Goal: Obtain resource: Download file/media

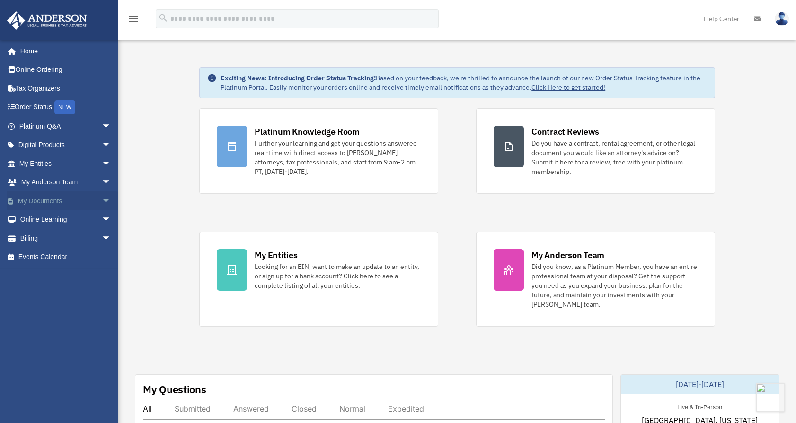
click at [51, 202] on link "My Documents arrow_drop_down" at bounding box center [66, 201] width 119 height 19
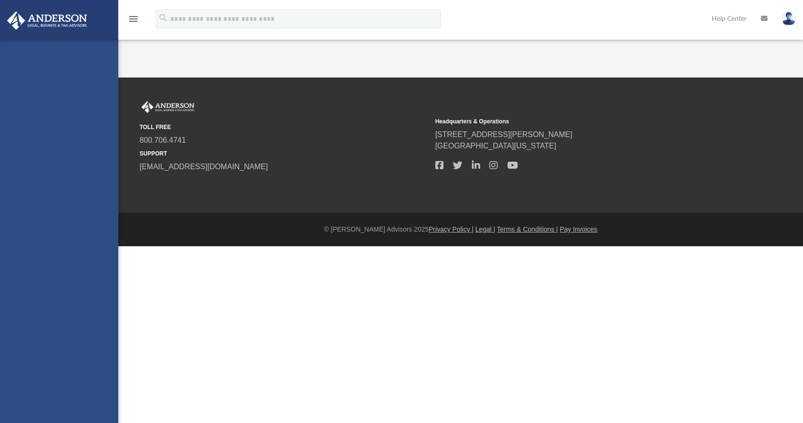
click at [98, 201] on div "maria@mftcco.com Sign Out maria@mftcco.com Home Online Ordering Tax Organizers …" at bounding box center [59, 251] width 118 height 423
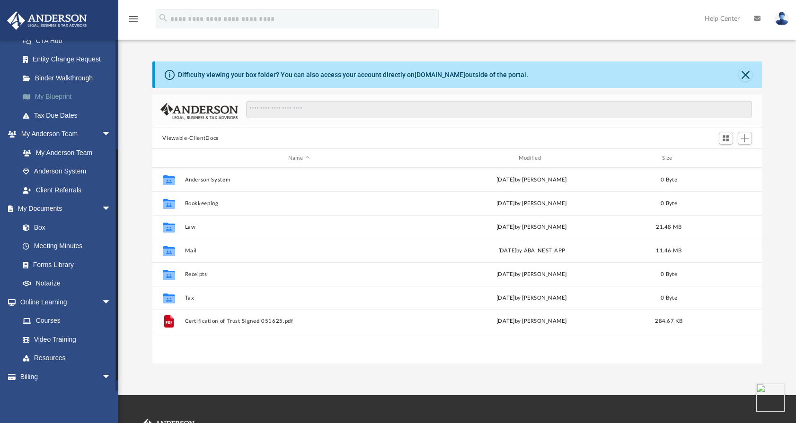
scroll to position [176, 0]
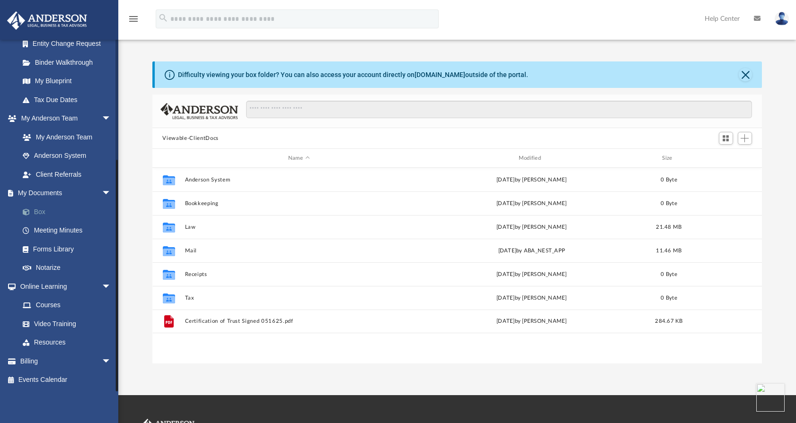
click at [39, 216] on link "Box" at bounding box center [69, 211] width 112 height 19
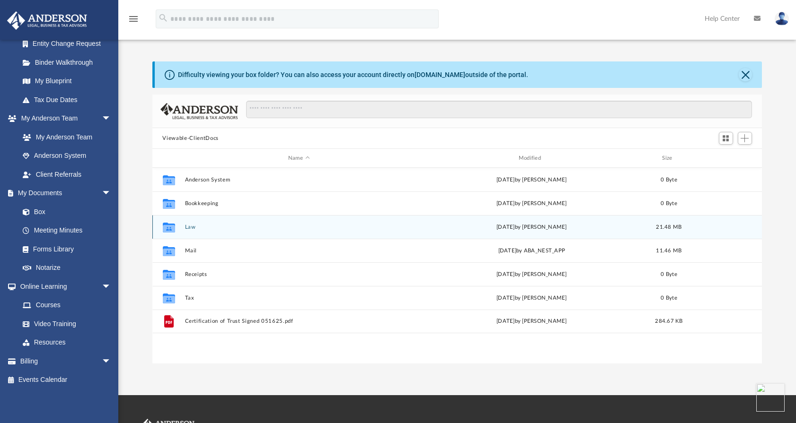
click at [194, 232] on div "Collaborated Folder Law [DATE] by [PERSON_NAME] 21.48 MB" at bounding box center [457, 227] width 610 height 24
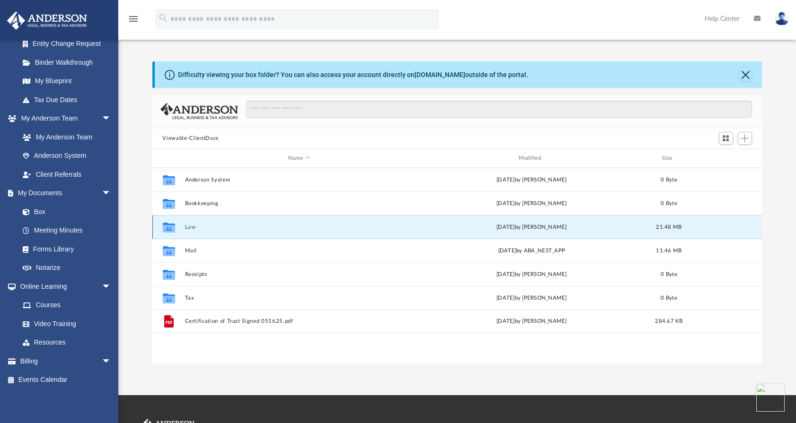
click at [189, 221] on div "Collaborated Folder Law [DATE] by [PERSON_NAME] 21.48 MB" at bounding box center [457, 227] width 610 height 24
click at [187, 227] on button "Law" at bounding box center [299, 227] width 229 height 6
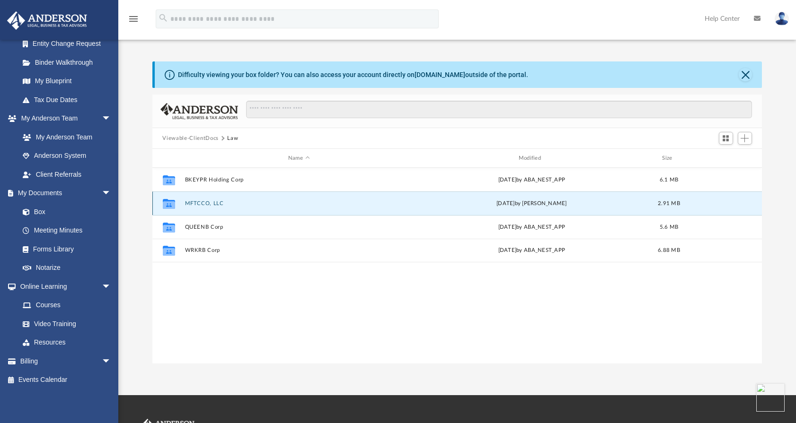
click at [209, 205] on button "MFTCCO, LLC" at bounding box center [299, 204] width 229 height 6
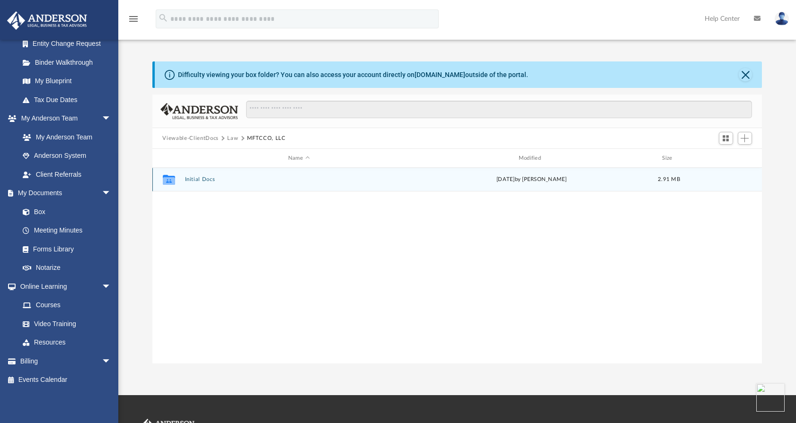
click at [201, 183] on div "Collaborated Folder Initial Docs Wed Sep 17 2025 by Laura Hundley 2.91 MB" at bounding box center [457, 180] width 610 height 24
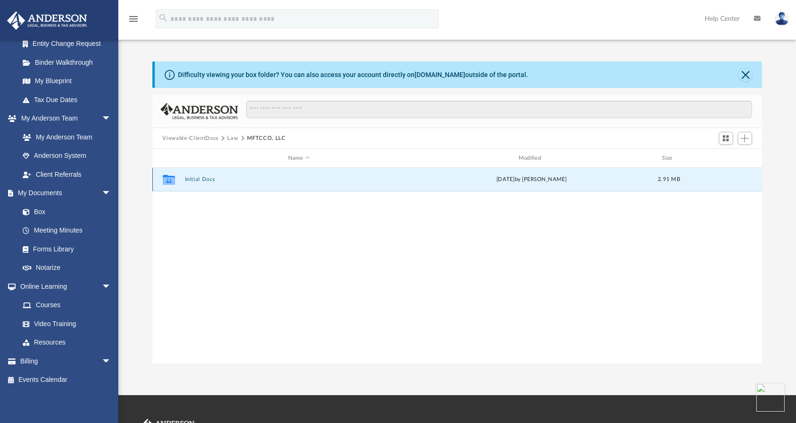
click at [201, 183] on div "Collaborated Folder Initial Docs Wed Sep 17 2025 by Laura Hundley 2.91 MB" at bounding box center [457, 180] width 610 height 24
click at [202, 179] on button "Initial Docs" at bounding box center [299, 179] width 229 height 6
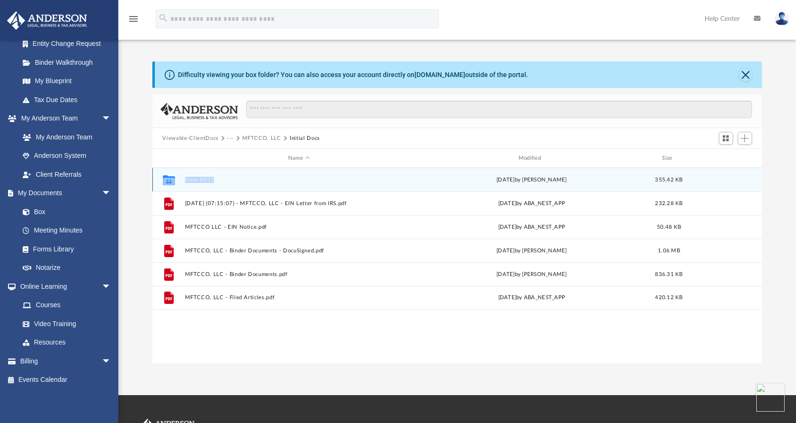
click at [201, 179] on button "Form 8832" at bounding box center [299, 180] width 229 height 6
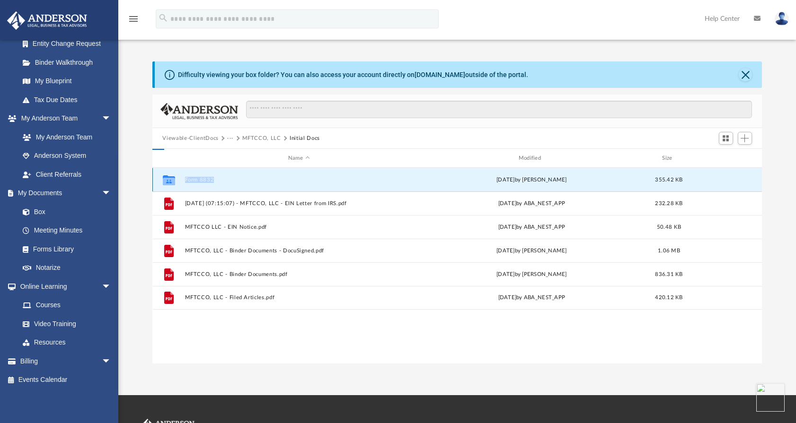
click at [201, 179] on button "Form 8832" at bounding box center [299, 180] width 229 height 6
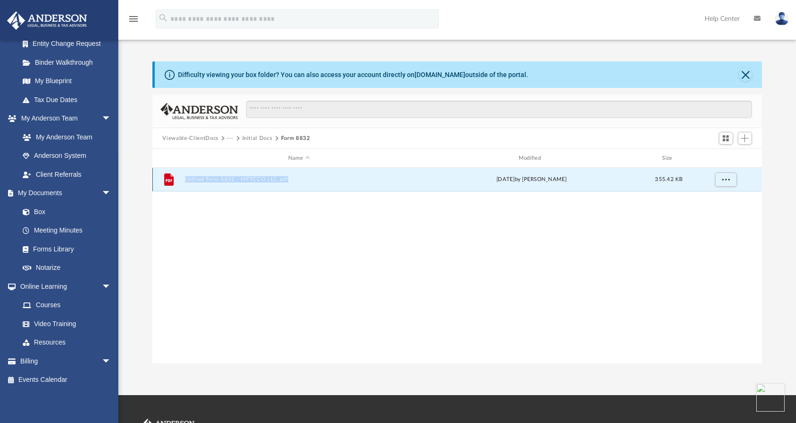
click at [226, 182] on button "Unfiled Form 8832 - MFTCCO LLC.pdf" at bounding box center [299, 179] width 229 height 6
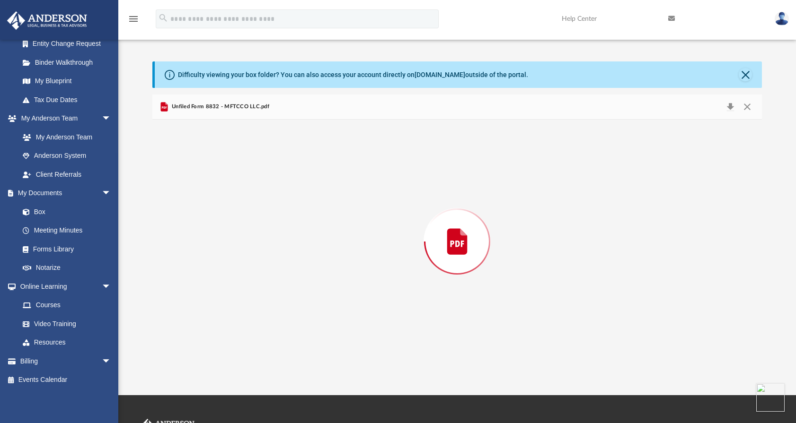
click at [226, 182] on div "Preview" at bounding box center [457, 242] width 610 height 244
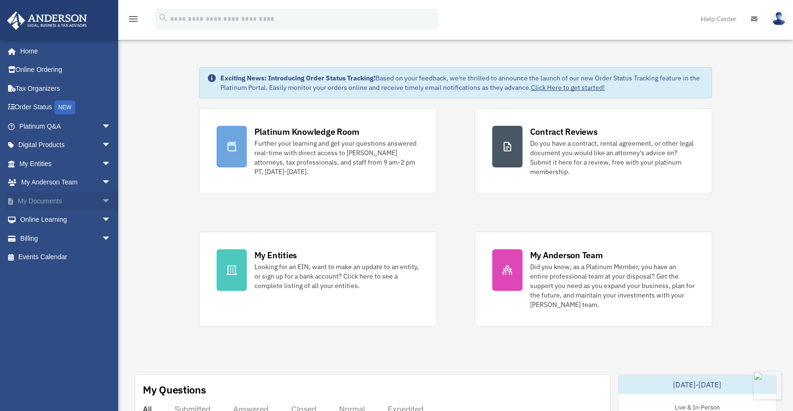
click at [102, 205] on span "arrow_drop_down" at bounding box center [111, 201] width 19 height 19
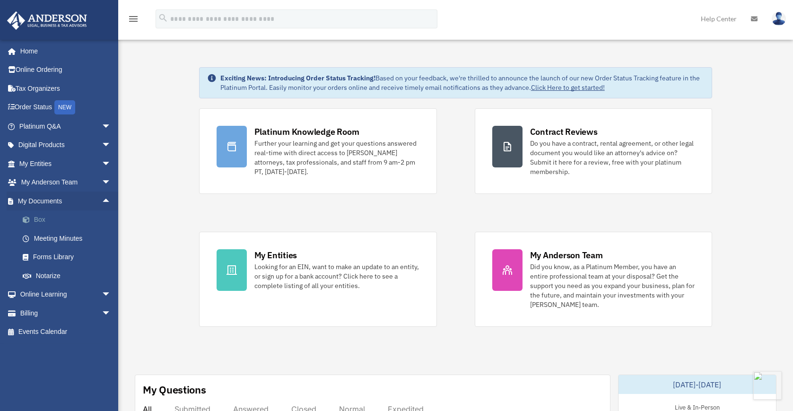
click at [38, 220] on link "Box" at bounding box center [69, 220] width 112 height 19
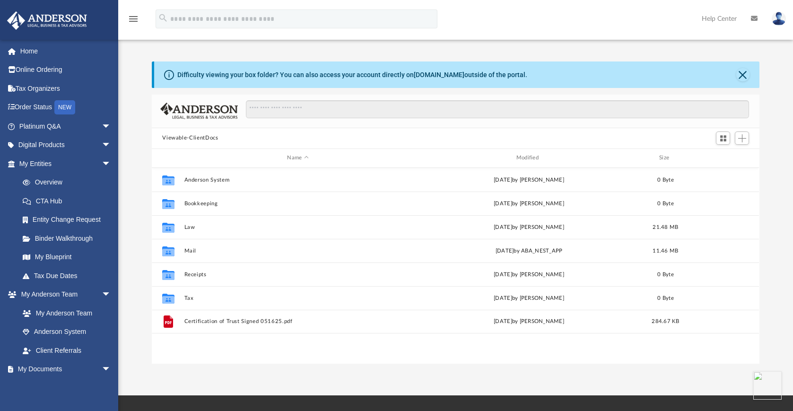
scroll to position [208, 600]
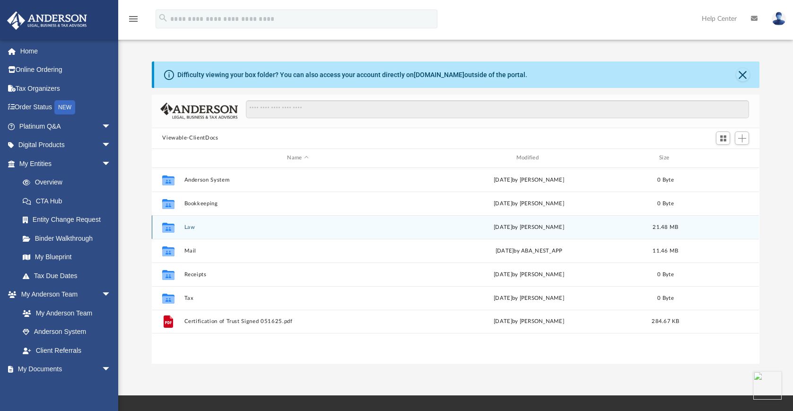
click at [184, 230] on div "Collaborated Folder Law Wed Sep 17 2025 by Laura Hundley 21.48 MB" at bounding box center [455, 227] width 607 height 24
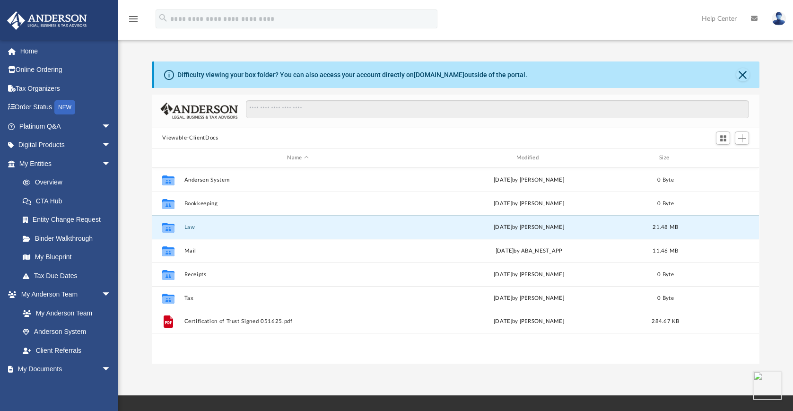
click at [184, 230] on div "Collaborated Folder Law [DATE] by [PERSON_NAME] 21.48 MB" at bounding box center [455, 227] width 607 height 24
click at [189, 226] on button "Law" at bounding box center [298, 227] width 227 height 6
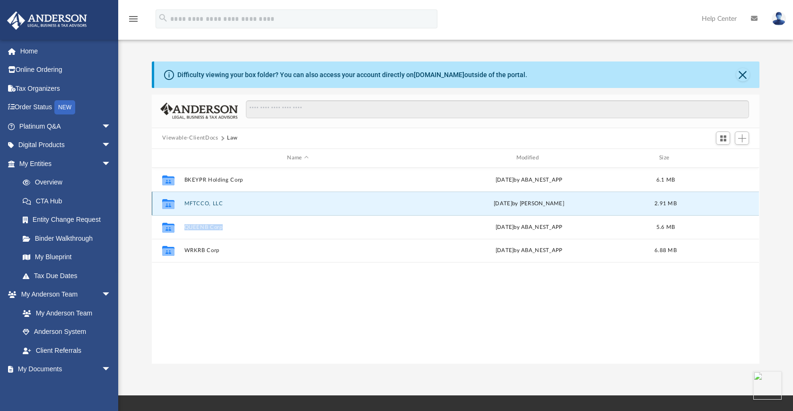
click at [209, 204] on button "MFTCCO, LLC" at bounding box center [298, 204] width 227 height 6
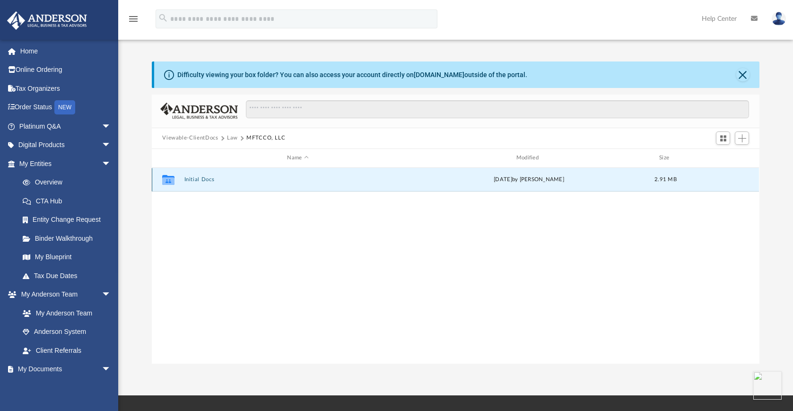
click at [205, 177] on button "Initial Docs" at bounding box center [298, 179] width 227 height 6
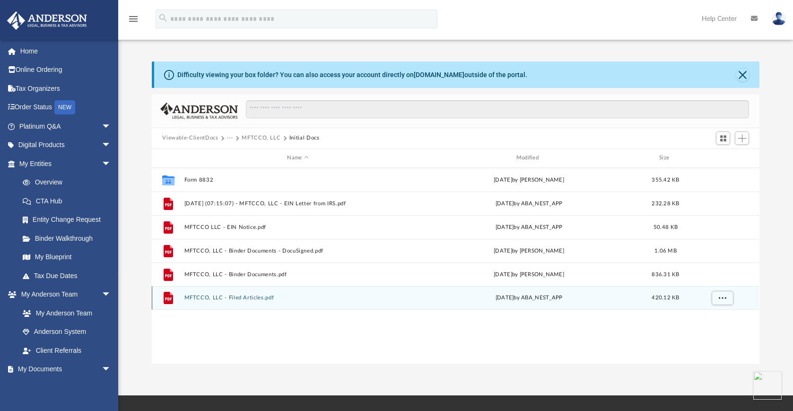
click at [245, 299] on button "MFTCCO, LLC - Filed Articles.pdf" at bounding box center [298, 298] width 227 height 6
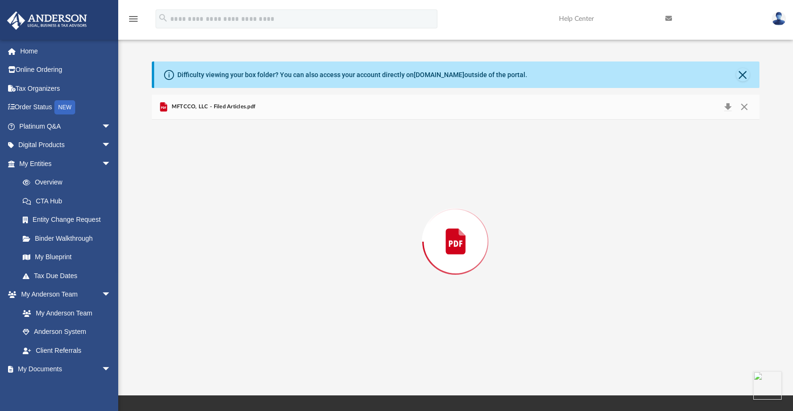
click at [245, 299] on div "Preview" at bounding box center [455, 242] width 607 height 244
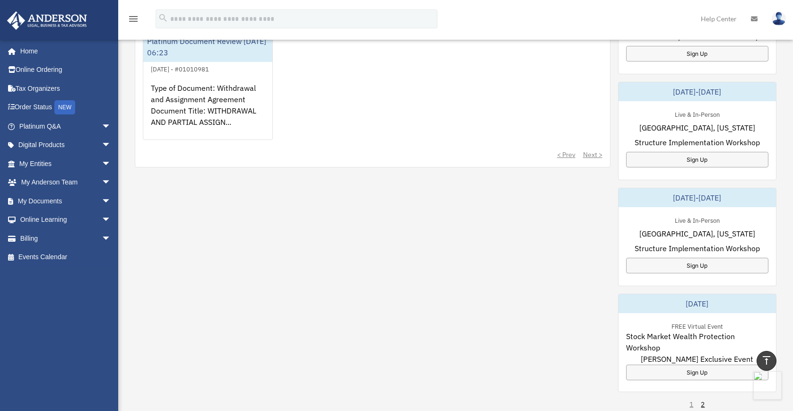
scroll to position [400, 0]
click at [102, 201] on span "arrow_drop_down" at bounding box center [111, 201] width 19 height 19
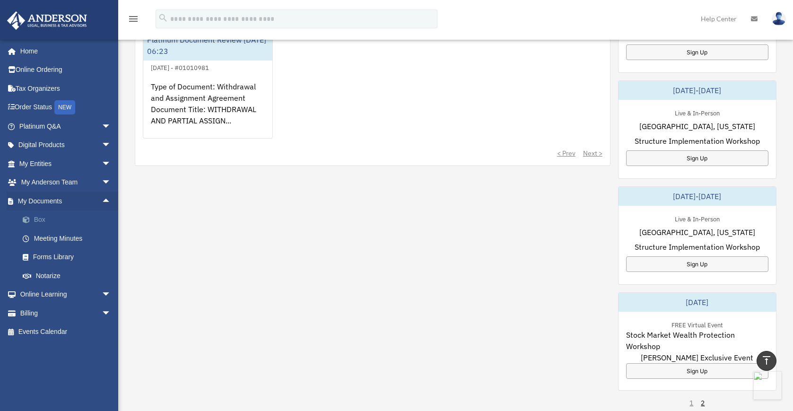
click at [36, 214] on link "Box" at bounding box center [69, 220] width 112 height 19
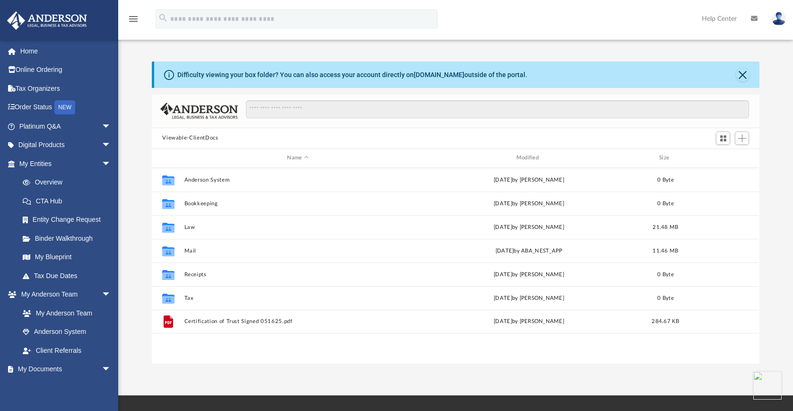
scroll to position [208, 600]
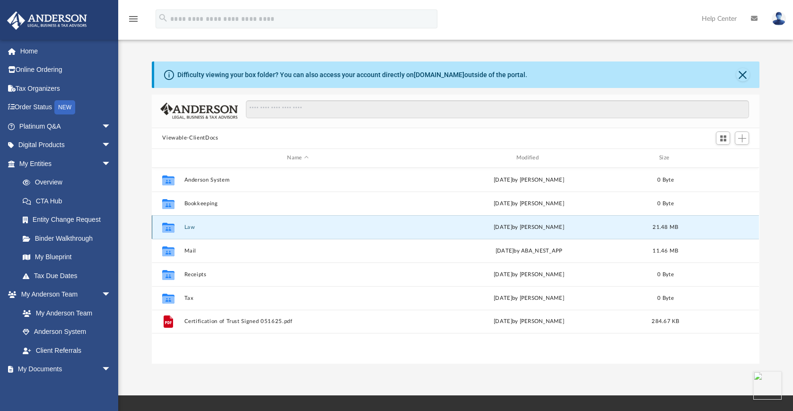
click at [198, 229] on button "Law" at bounding box center [298, 227] width 227 height 6
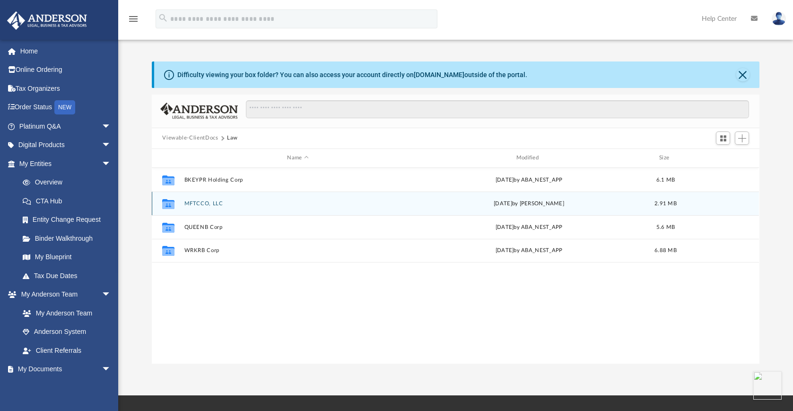
click at [211, 206] on button "MFTCCO, LLC" at bounding box center [298, 204] width 227 height 6
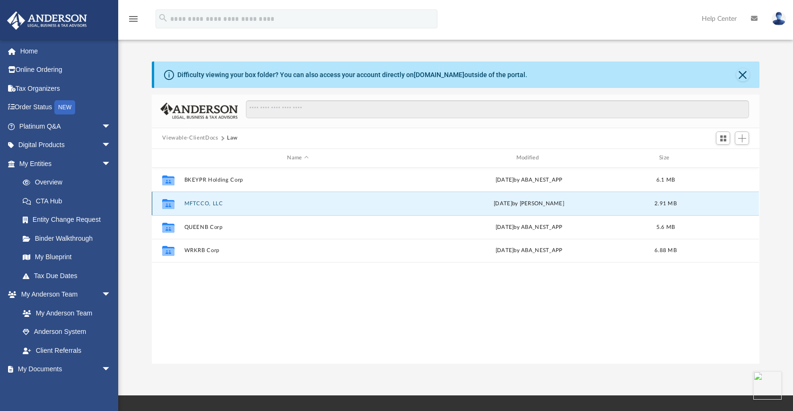
click at [211, 206] on button "MFTCCO, LLC" at bounding box center [298, 204] width 227 height 6
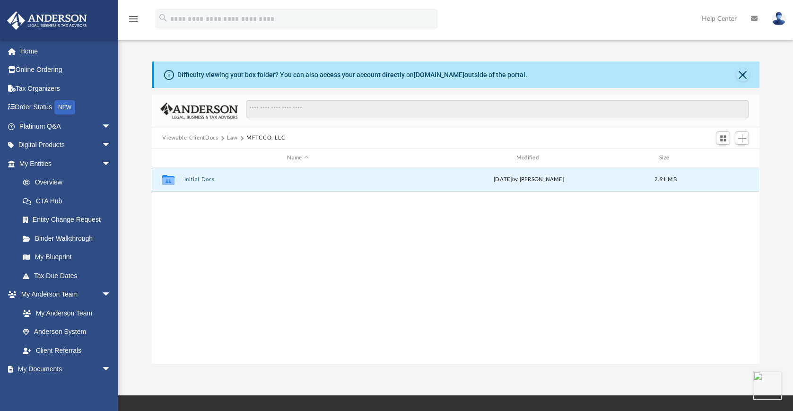
click at [219, 180] on button "Initial Docs" at bounding box center [298, 179] width 227 height 6
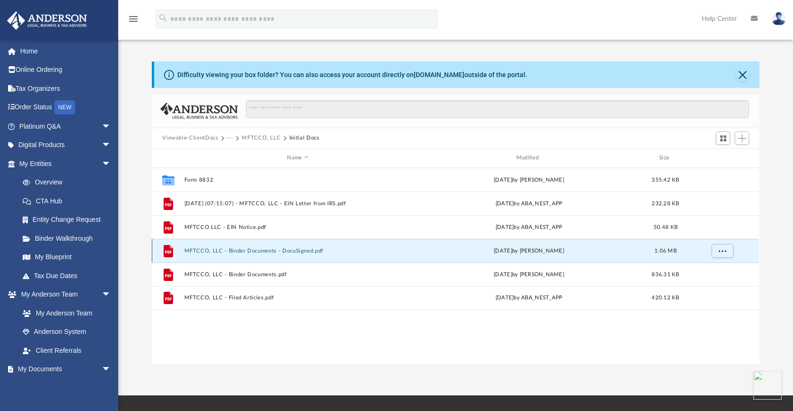
click at [328, 252] on button "MFTCCO, LLC - Binder Documents - DocuSigned.pdf" at bounding box center [298, 251] width 227 height 6
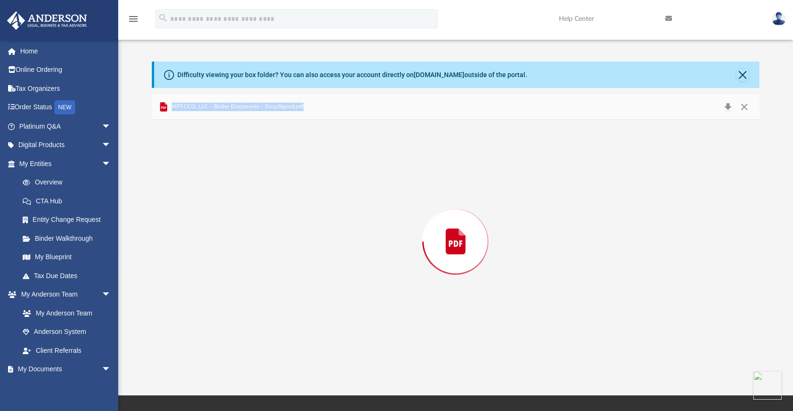
click at [328, 252] on div "Preview" at bounding box center [455, 242] width 607 height 244
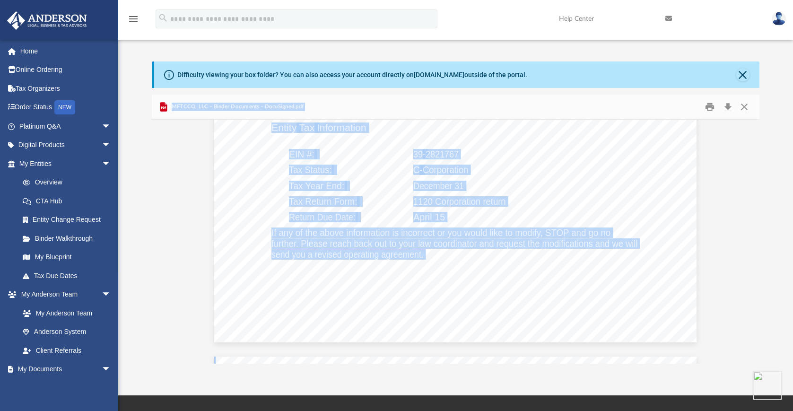
scroll to position [1048, 0]
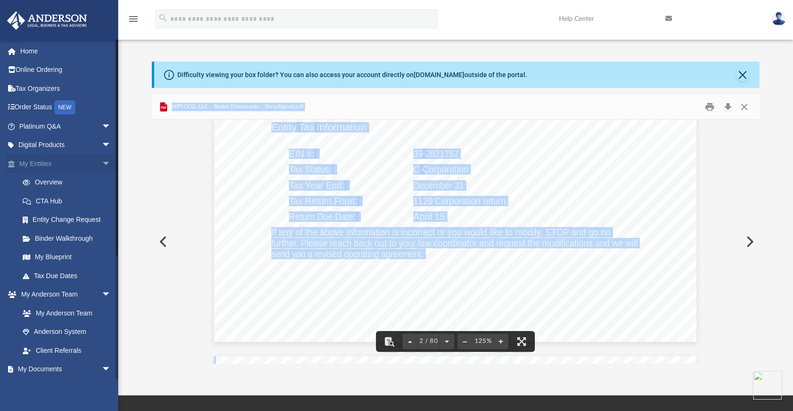
click at [46, 162] on link "My Entities arrow_drop_down" at bounding box center [66, 163] width 119 height 19
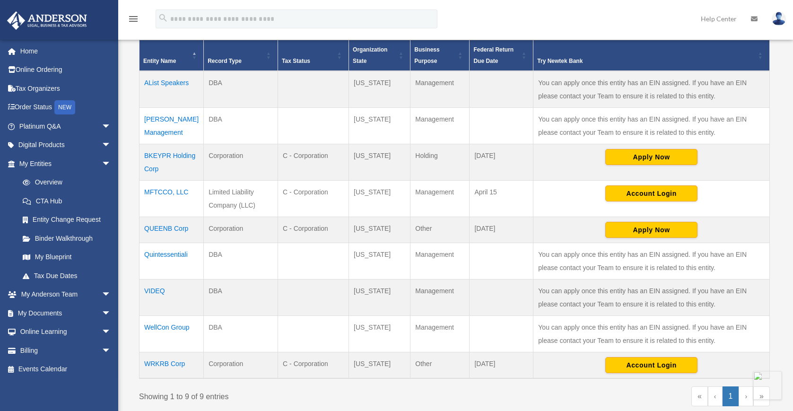
scroll to position [196, 0]
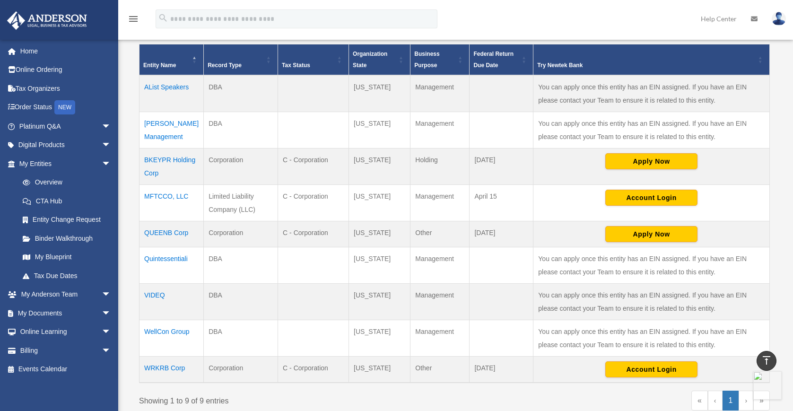
click at [251, 213] on td "Limited Liability Company (LLC)" at bounding box center [241, 203] width 74 height 36
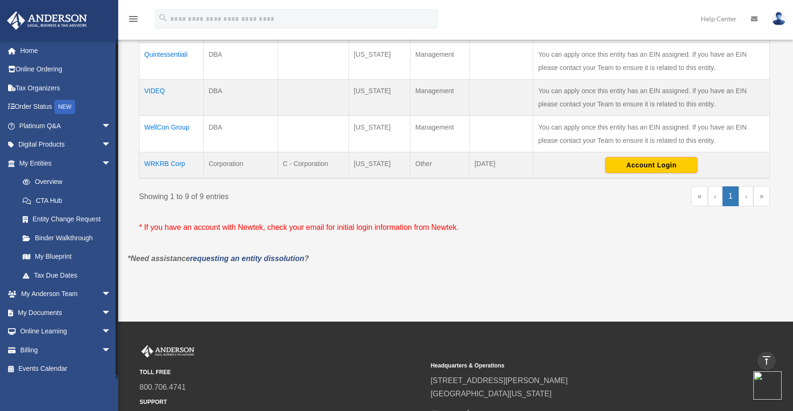
scroll to position [1, 0]
click at [102, 311] on span "arrow_drop_down" at bounding box center [111, 312] width 19 height 19
click at [34, 329] on link "Box" at bounding box center [69, 331] width 112 height 19
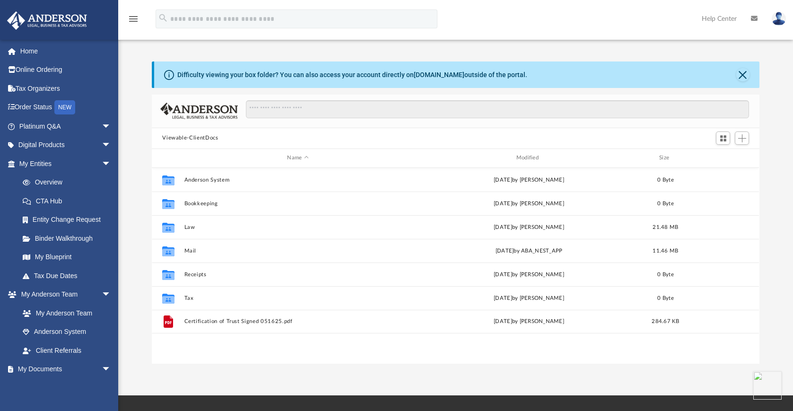
scroll to position [208, 600]
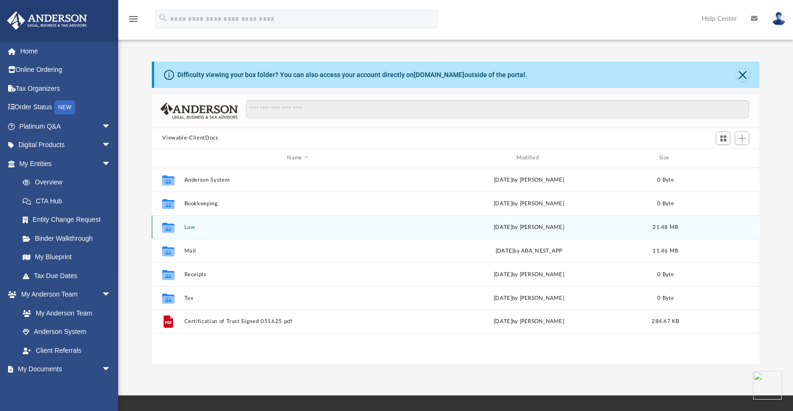
click at [194, 230] on div "Collaborated Folder Law [DATE] by [PERSON_NAME] 21.48 MB" at bounding box center [455, 227] width 607 height 24
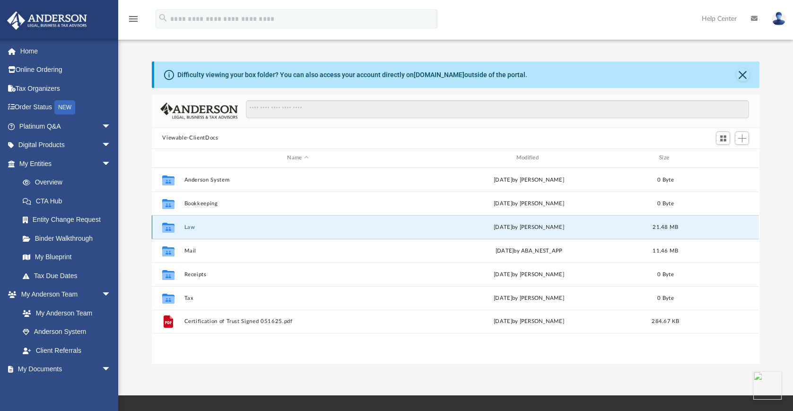
click at [194, 230] on div "Collaborated Folder Law [DATE] by [PERSON_NAME] 21.48 MB" at bounding box center [455, 227] width 607 height 24
click at [189, 225] on button "Law" at bounding box center [298, 227] width 227 height 6
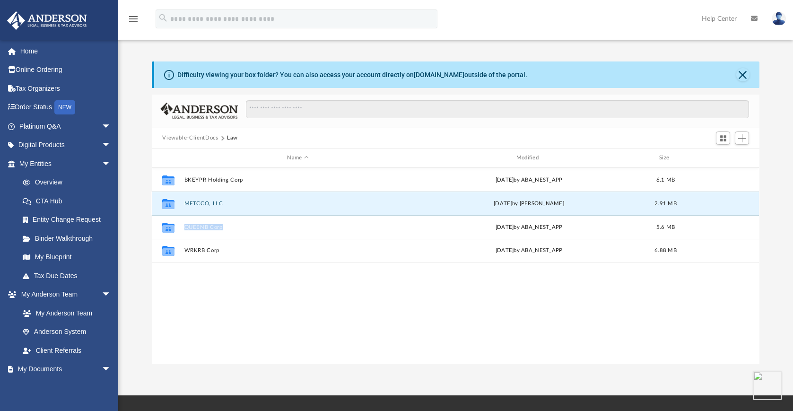
click at [214, 202] on button "MFTCCO, LLC" at bounding box center [298, 204] width 227 height 6
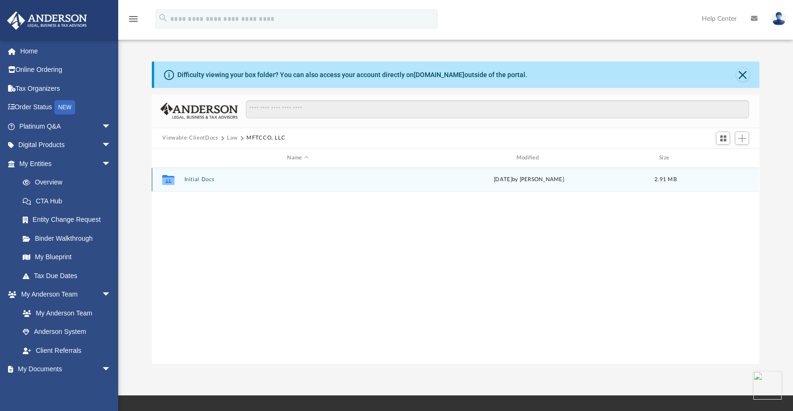
click at [208, 182] on button "Initial Docs" at bounding box center [298, 179] width 227 height 6
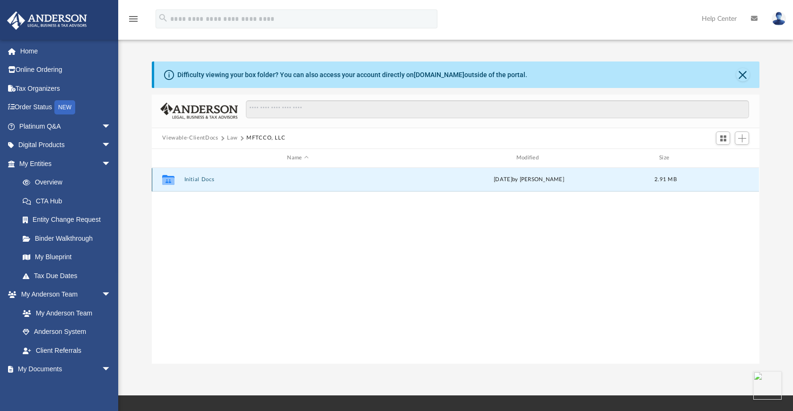
click at [208, 182] on button "Initial Docs" at bounding box center [298, 179] width 227 height 6
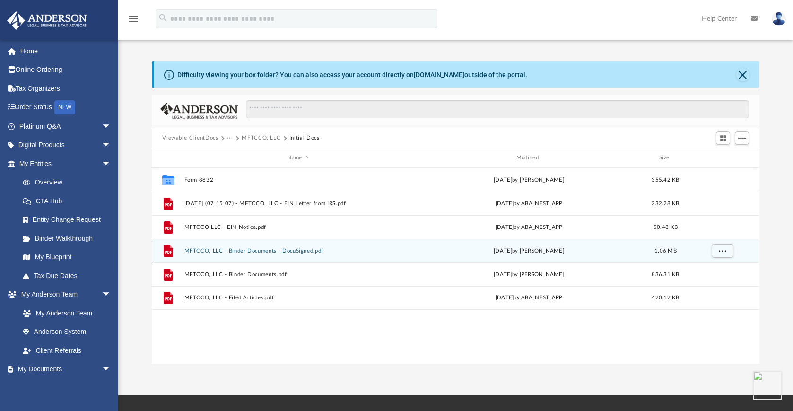
click at [236, 255] on div "File MFTCCO, LLC - Binder Documents - DocuSigned.pdf [DATE] by [PERSON_NAME] 1.…" at bounding box center [455, 251] width 607 height 24
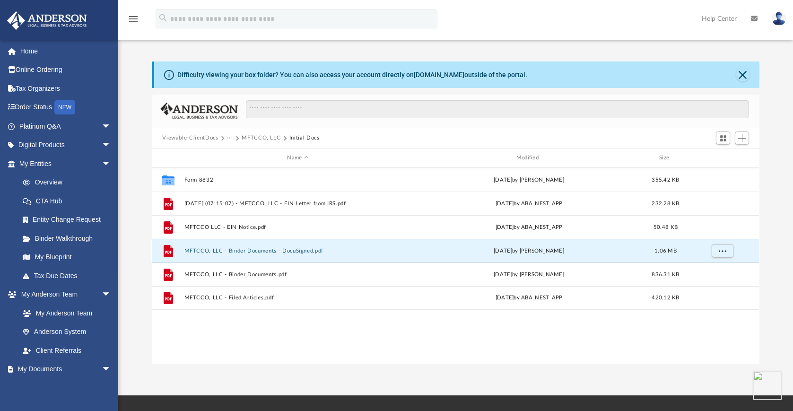
click at [236, 255] on div "File MFTCCO, LLC - Binder Documents - DocuSigned.pdf [DATE] by [PERSON_NAME] 1.…" at bounding box center [455, 251] width 607 height 24
click at [235, 252] on button "MFTCCO, LLC - Binder Documents - DocuSigned.pdf" at bounding box center [298, 251] width 227 height 6
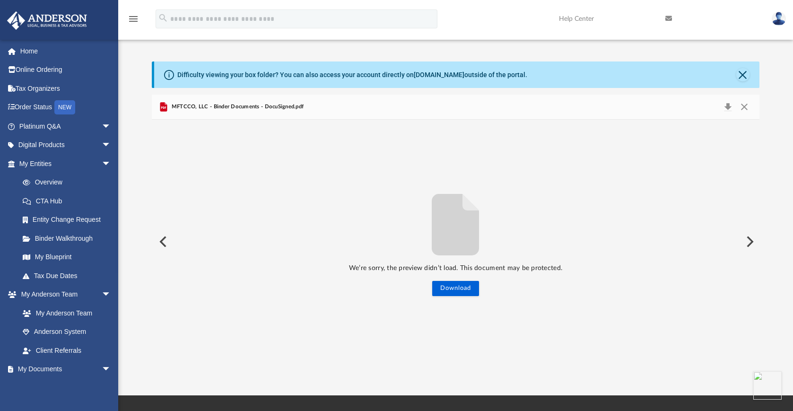
click at [252, 109] on span "MFTCCO, LLC - Binder Documents - DocuSigned.pdf" at bounding box center [236, 107] width 134 height 9
click at [166, 242] on button "Preview" at bounding box center [162, 242] width 21 height 26
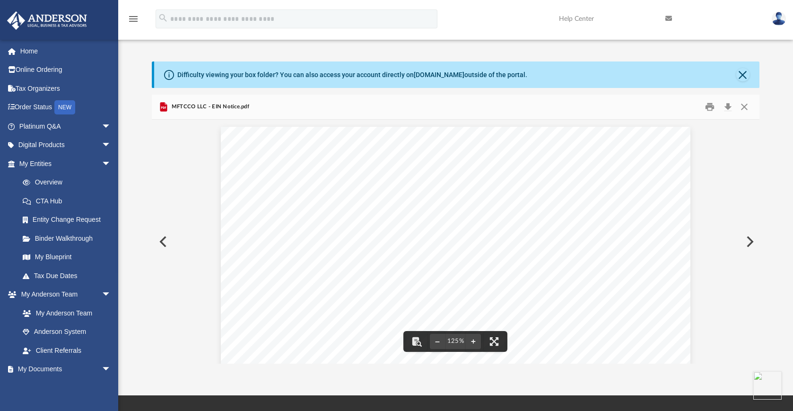
click at [751, 243] on button "Preview" at bounding box center [749, 242] width 21 height 26
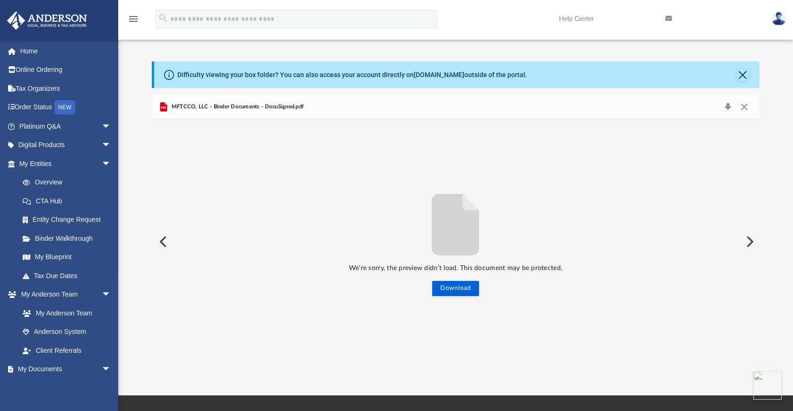
click at [751, 243] on button "Preview" at bounding box center [749, 242] width 21 height 26
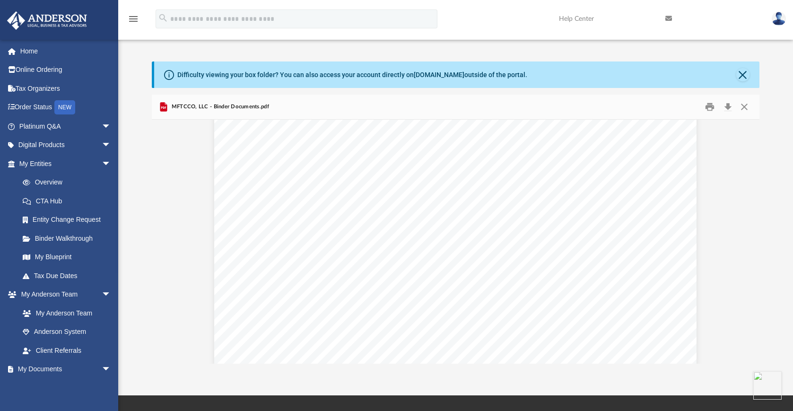
scroll to position [841, 0]
